Goal: Task Accomplishment & Management: Complete application form

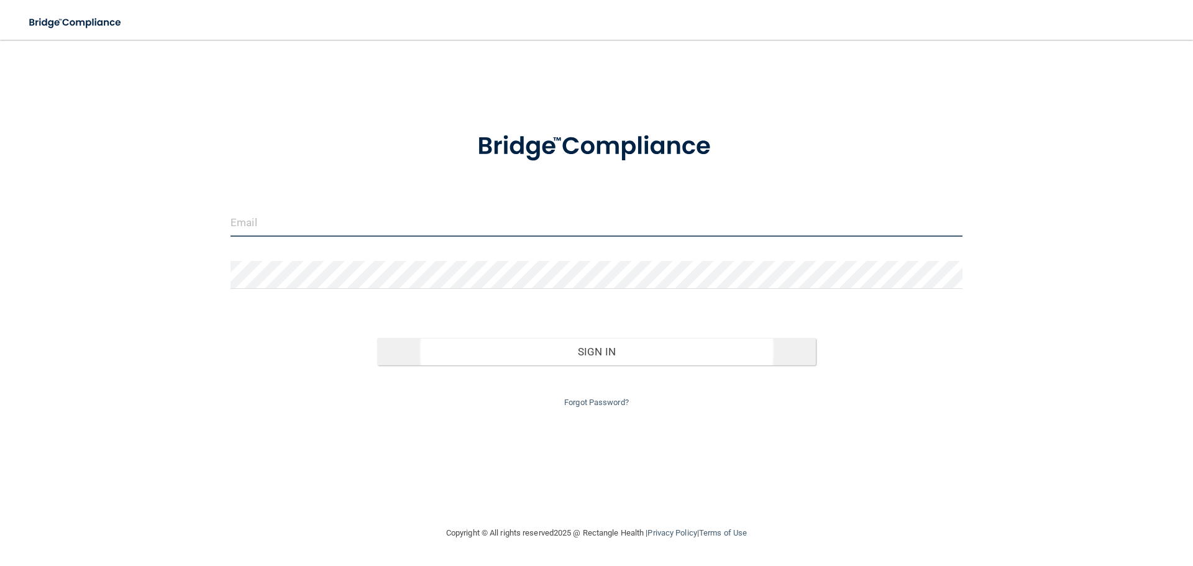
type input "[PERSON_NAME][EMAIL_ADDRESS][DOMAIN_NAME]"
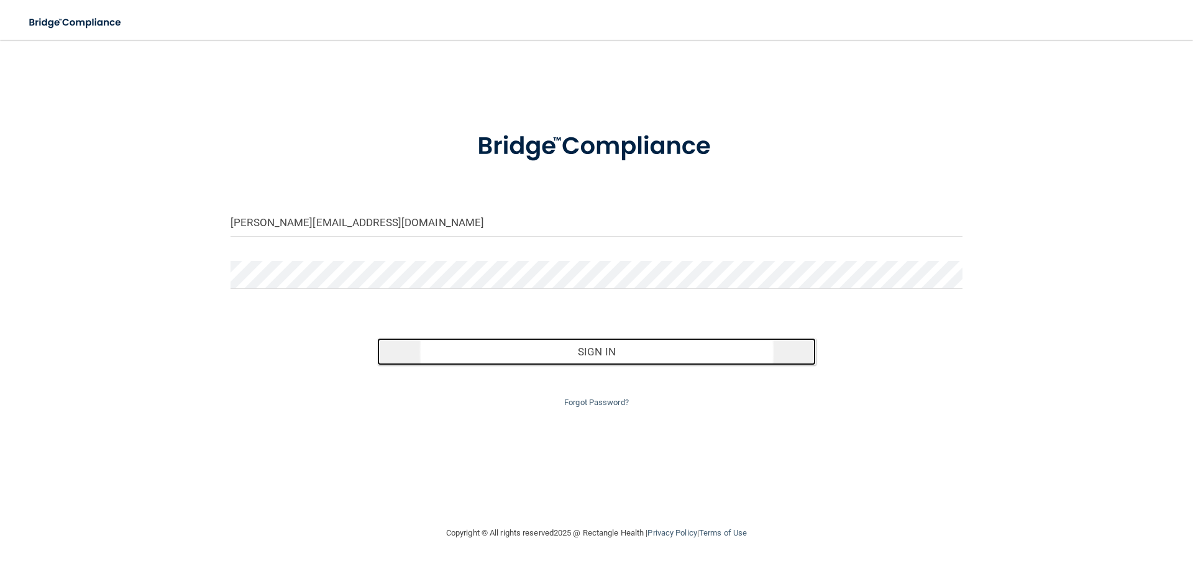
click at [510, 350] on button "Sign In" at bounding box center [596, 351] width 439 height 27
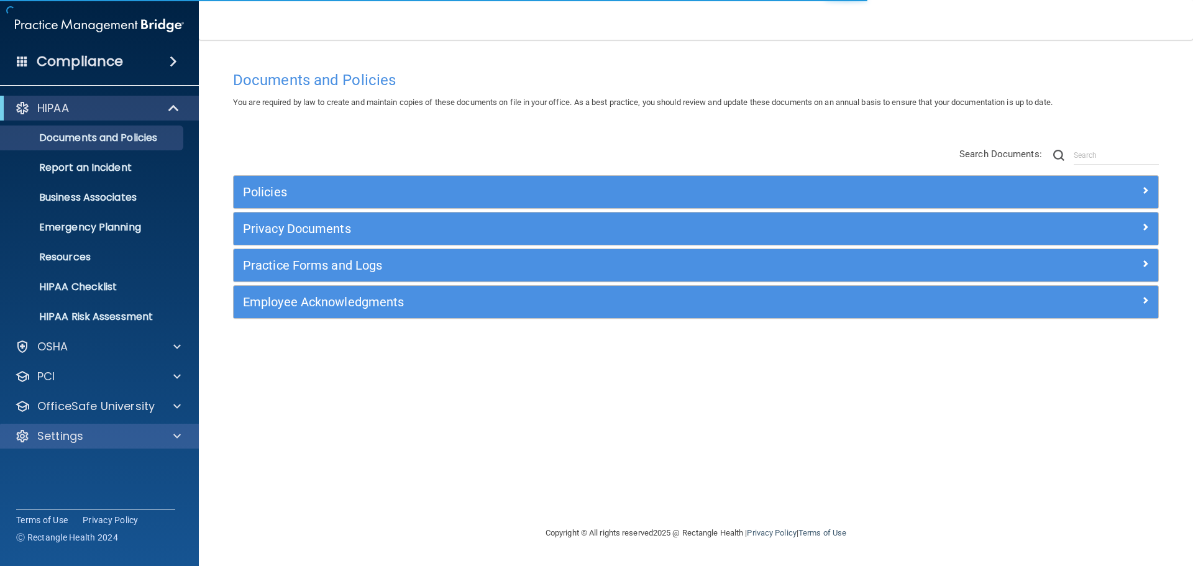
click at [124, 444] on div "Settings" at bounding box center [99, 436] width 199 height 25
click at [178, 440] on span at bounding box center [176, 436] width 7 height 15
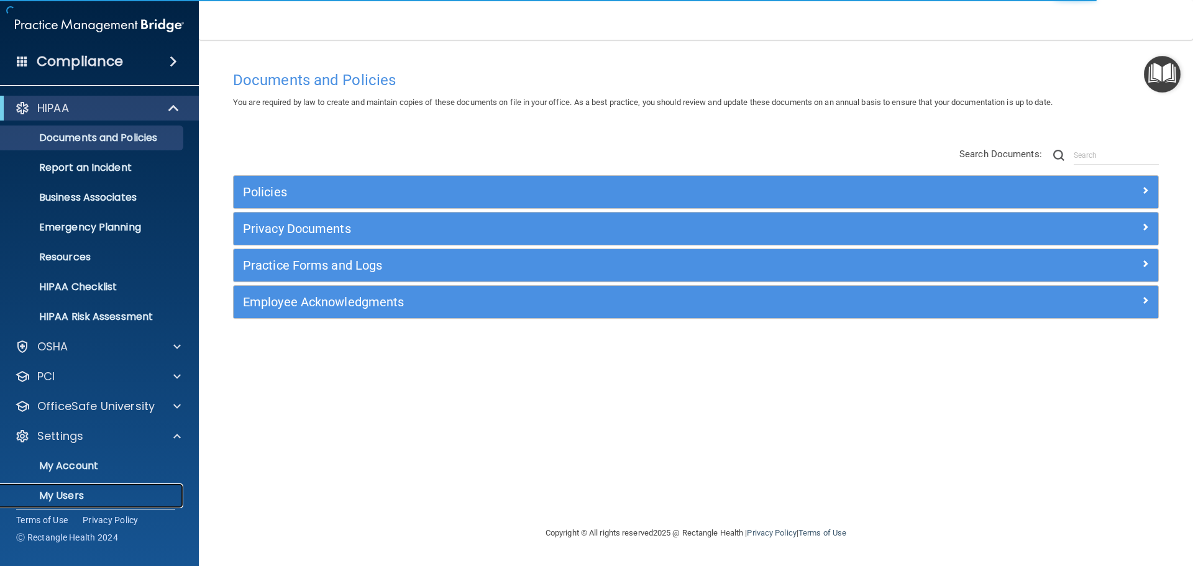
click at [73, 495] on p "My Users" at bounding box center [93, 496] width 170 height 12
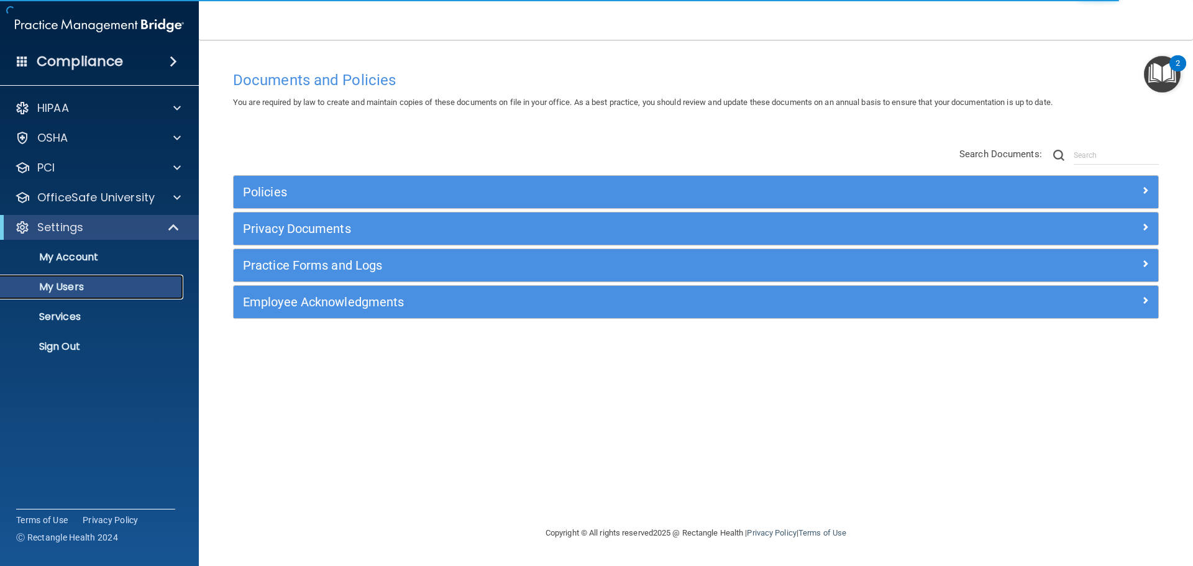
select select "20"
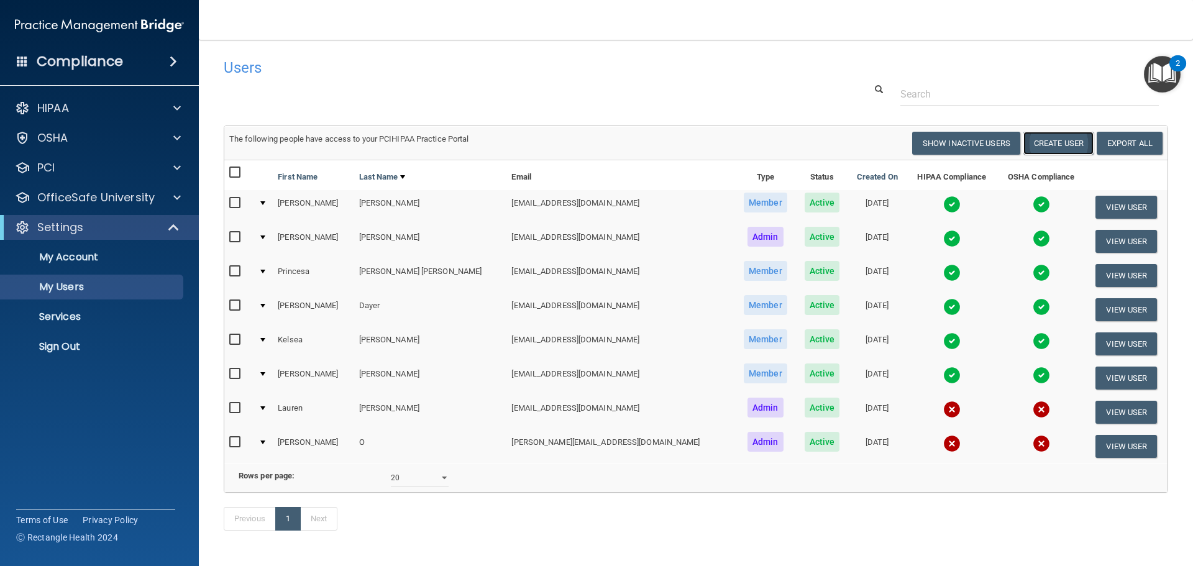
click at [1051, 137] on button "Create User" at bounding box center [1058, 143] width 70 height 23
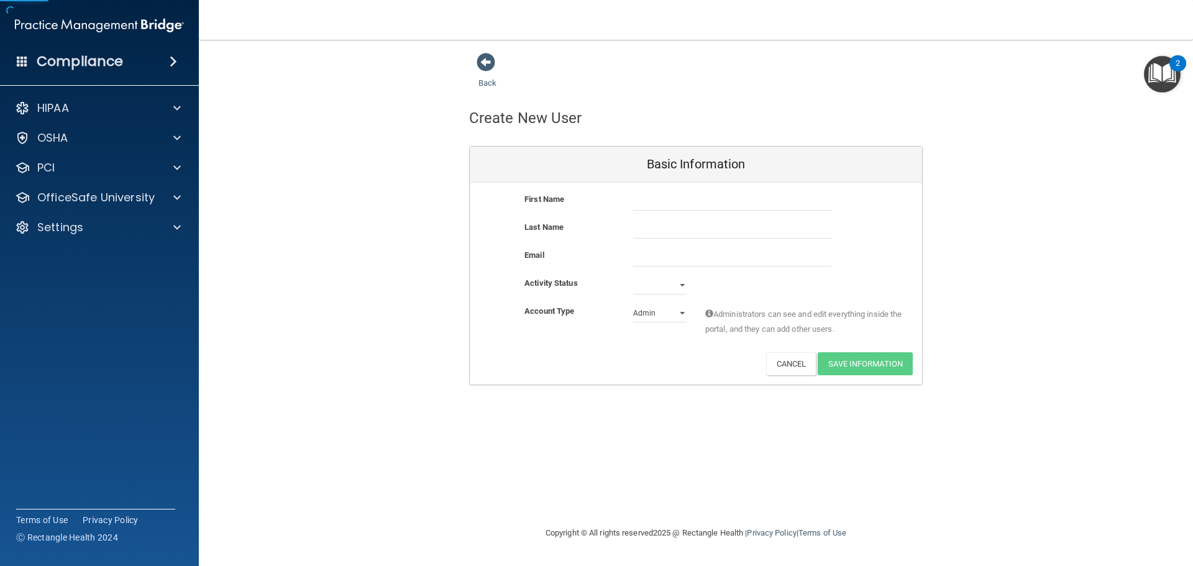
click at [713, 190] on div "First Name Last Name Email Activity Status Active Inactive Account Type Practic…" at bounding box center [696, 284] width 452 height 202
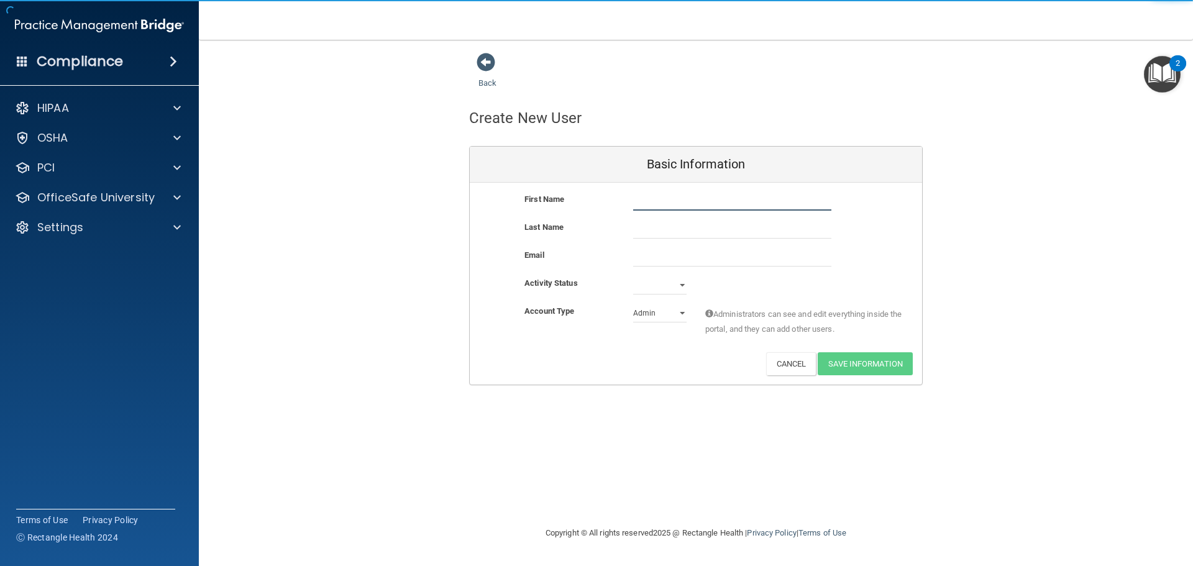
click at [710, 199] on input "text" at bounding box center [732, 201] width 198 height 19
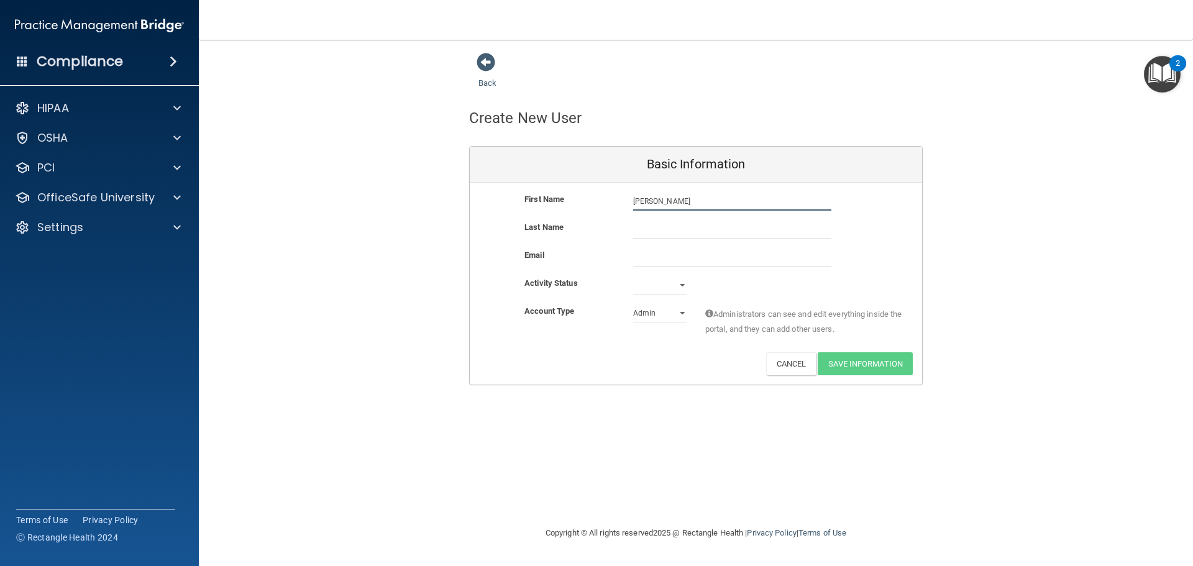
type input "[PERSON_NAME]"
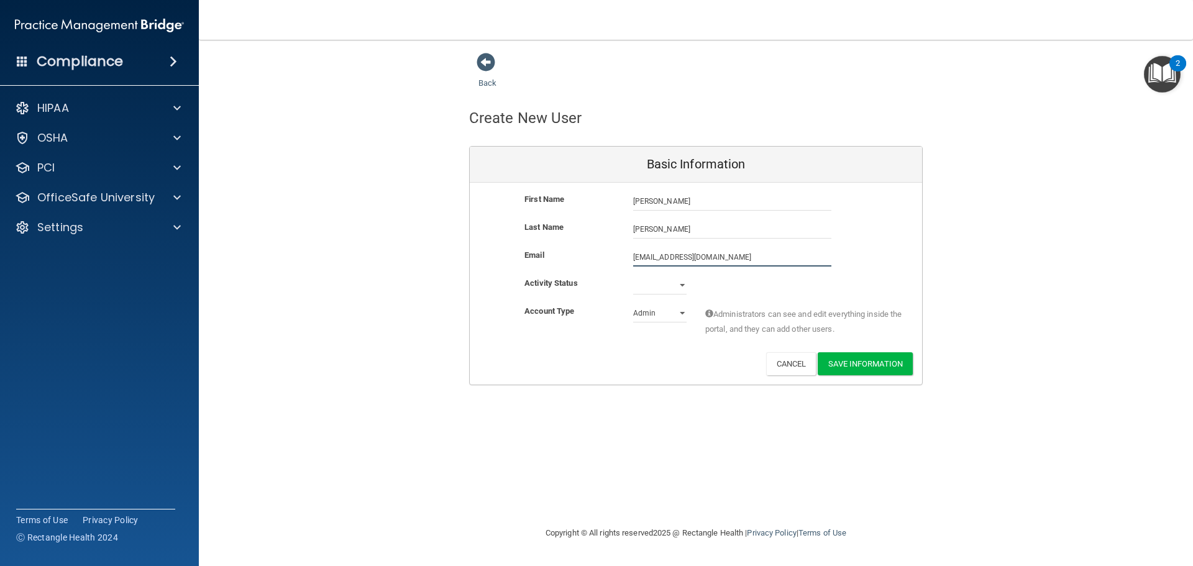
type input "[EMAIL_ADDRESS][DOMAIN_NAME]"
click at [672, 290] on select "Active Inactive" at bounding box center [659, 285] width 53 height 19
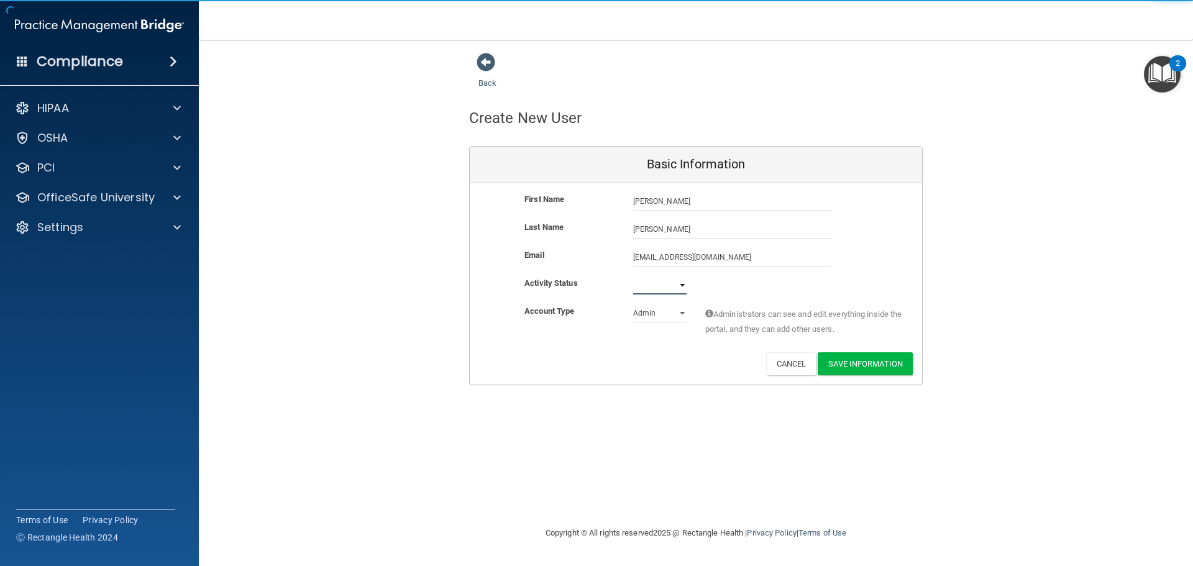
select select "active"
click at [633, 276] on select "Active Inactive" at bounding box center [659, 285] width 53 height 19
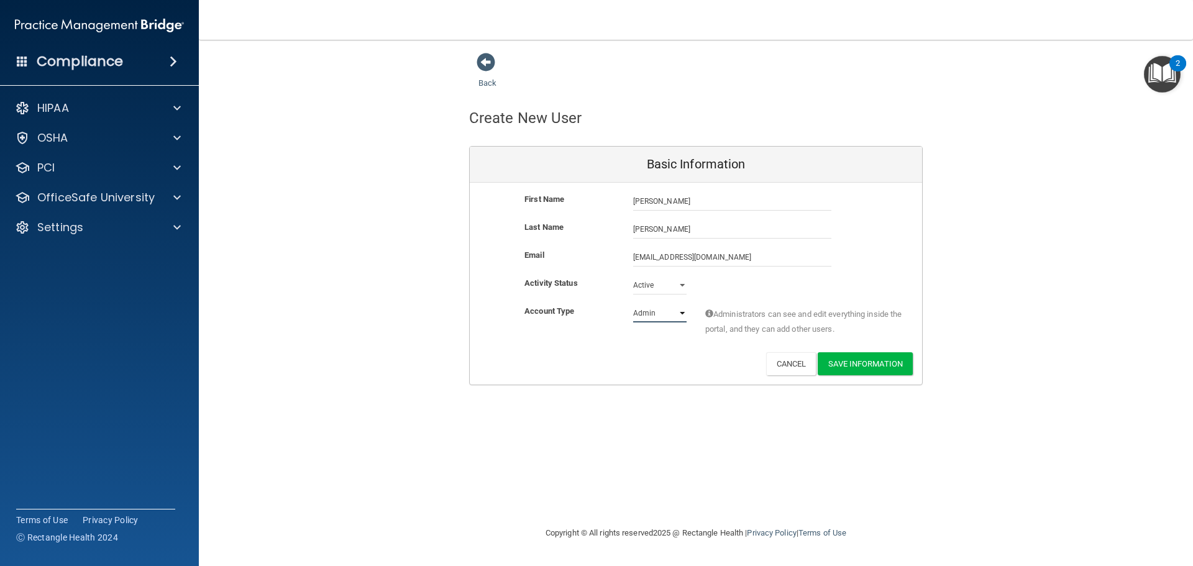
click at [664, 315] on select "Admin Member" at bounding box center [659, 313] width 53 height 19
click at [731, 304] on div "Administrators can see and edit everything inside the portal, and they can add …" at bounding box center [804, 323] width 217 height 39
click at [673, 314] on select "Admin Member" at bounding box center [659, 313] width 53 height 19
select select "practice_member"
click at [633, 304] on select "Admin Member" at bounding box center [659, 313] width 53 height 19
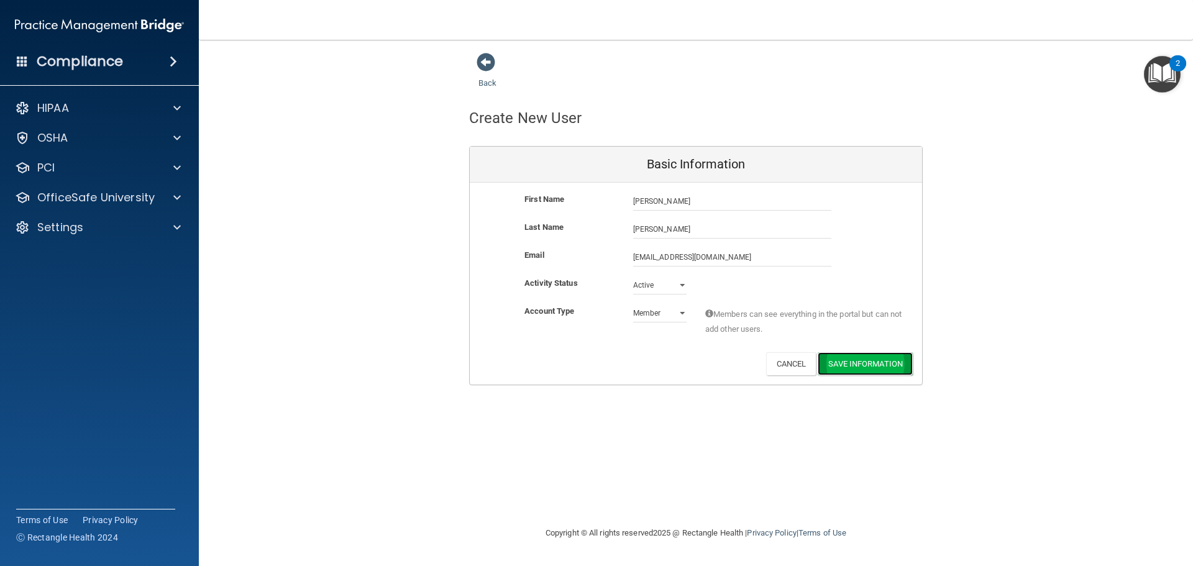
click at [862, 361] on button "Save Information" at bounding box center [865, 363] width 95 height 23
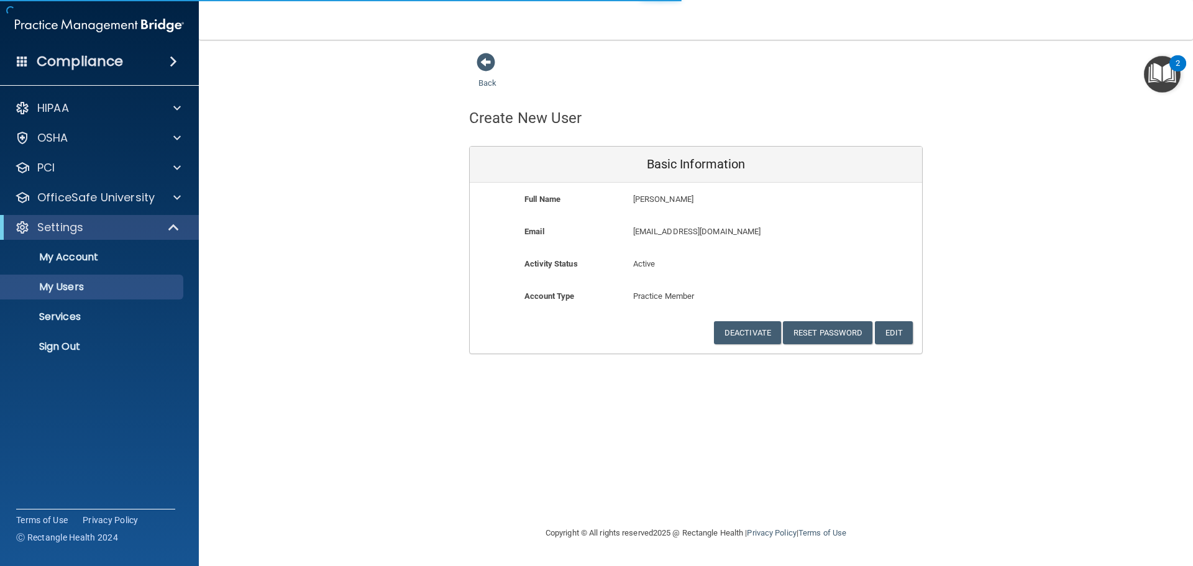
select select "20"
